Goal: Navigation & Orientation: Find specific page/section

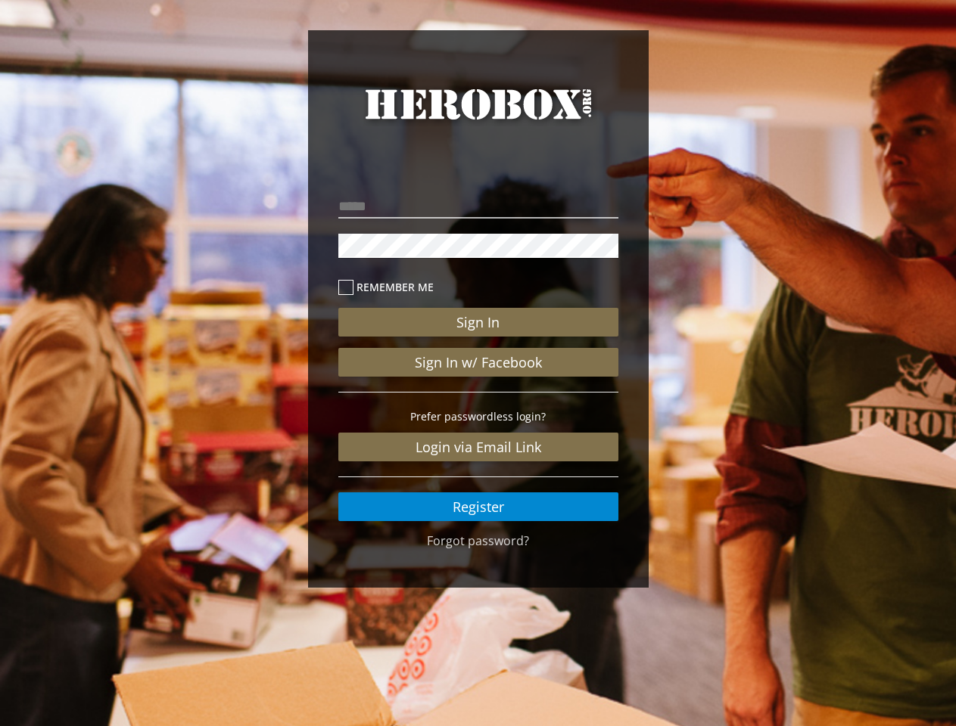
click at [478, 118] on link "HeroBox" at bounding box center [478, 118] width 280 height 70
